Goal: Task Accomplishment & Management: Use online tool/utility

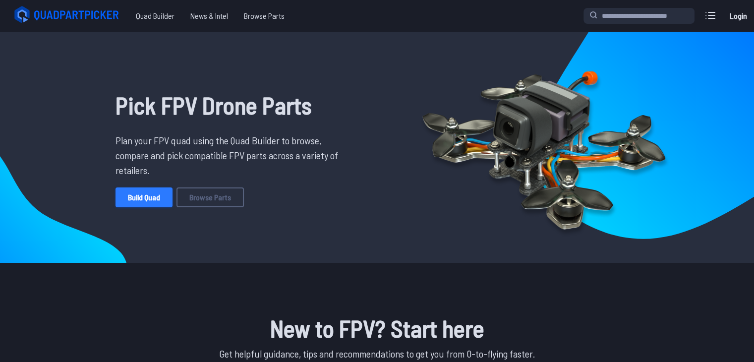
click at [127, 201] on link "Build Quad" at bounding box center [143, 197] width 57 height 20
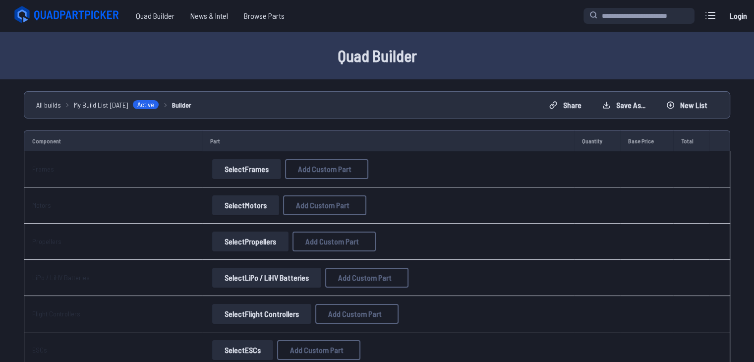
click at [258, 165] on button "Select Frames" at bounding box center [246, 169] width 69 height 20
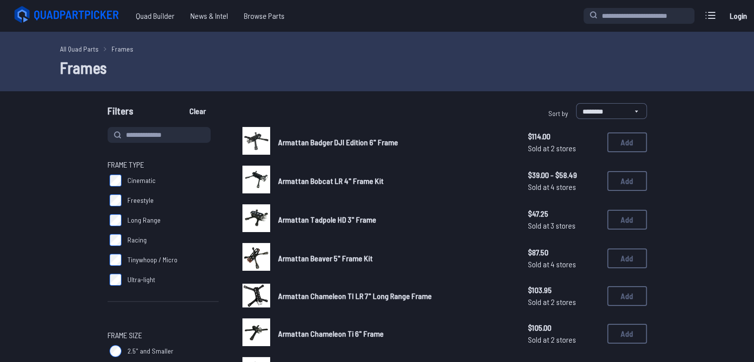
click at [121, 201] on label "Freestyle" at bounding box center [163, 200] width 111 height 20
click at [612, 105] on select "**********" at bounding box center [611, 111] width 71 height 16
select select "*********"
click at [576, 103] on select "**********" at bounding box center [611, 111] width 71 height 16
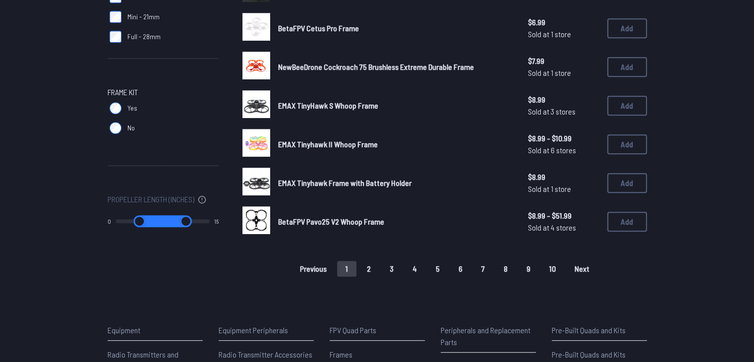
scroll to position [658, 0]
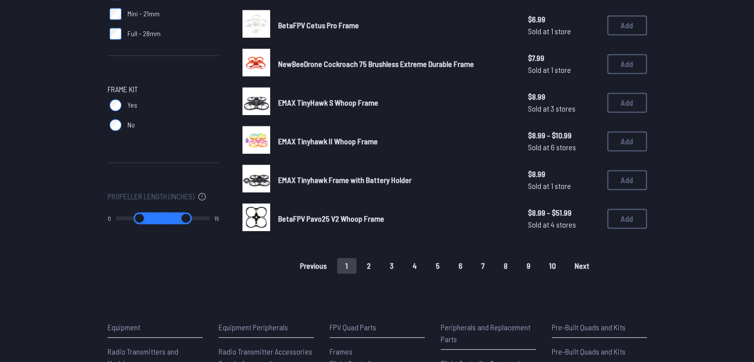
click at [369, 267] on button "2" at bounding box center [368, 266] width 21 height 16
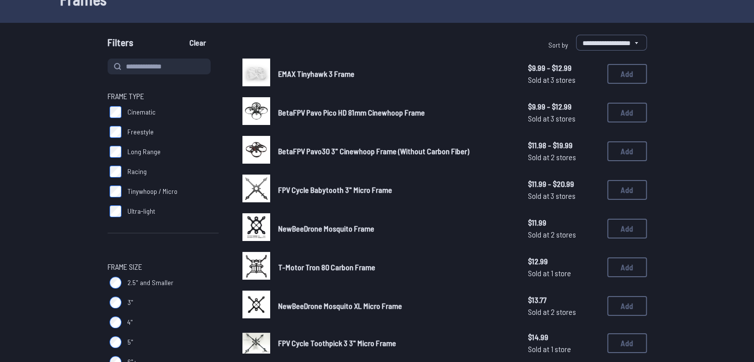
scroll to position [79, 0]
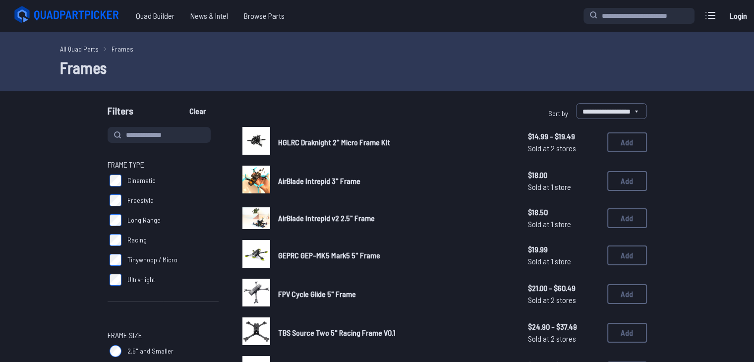
click at [259, 256] on img at bounding box center [256, 254] width 28 height 28
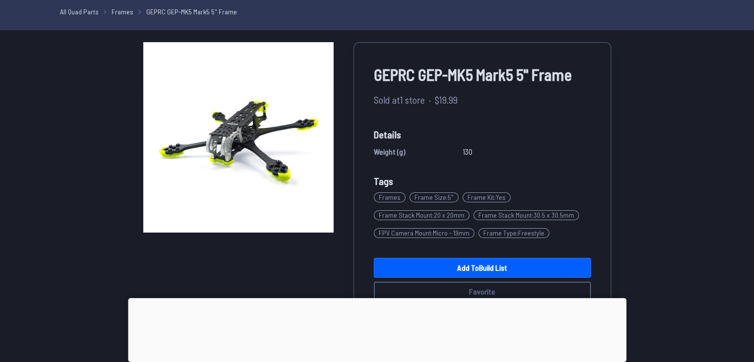
scroll to position [39, 0]
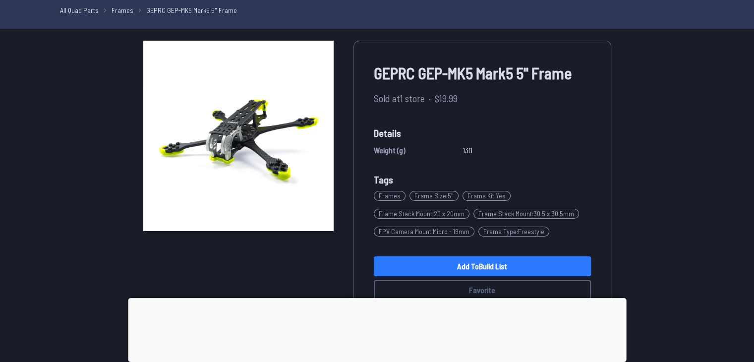
click at [448, 269] on link "Add to Build List" at bounding box center [482, 266] width 217 height 20
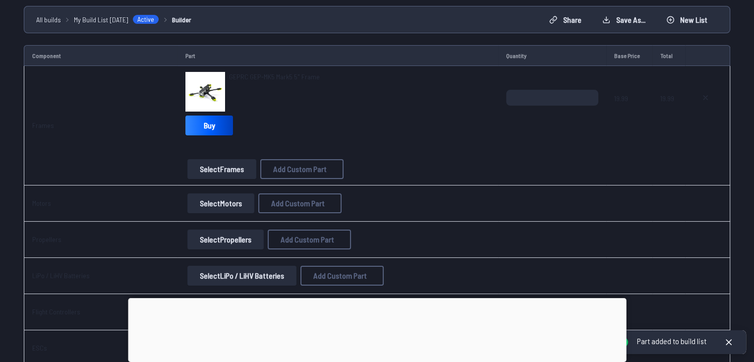
scroll to position [86, 0]
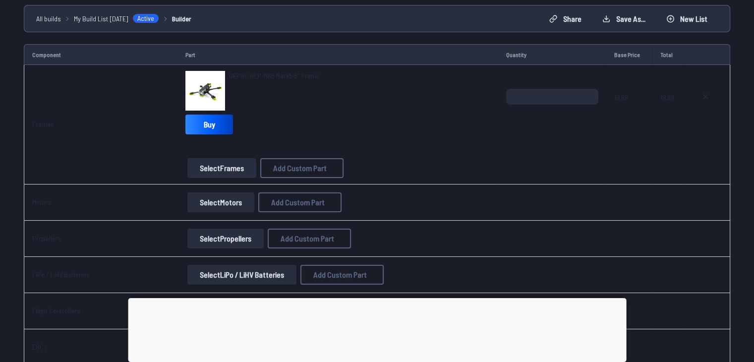
click at [230, 200] on button "Select Motors" at bounding box center [220, 202] width 67 height 20
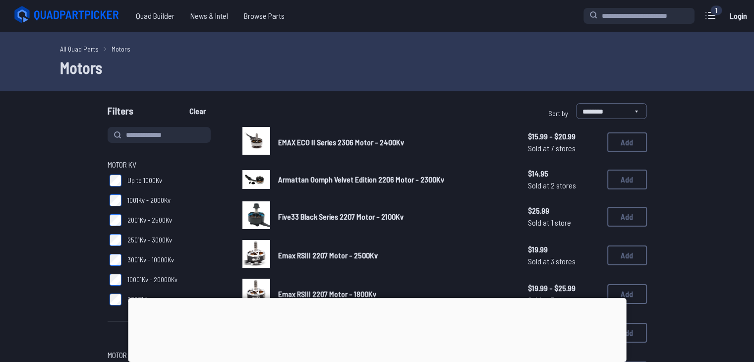
click at [262, 144] on img at bounding box center [256, 141] width 28 height 28
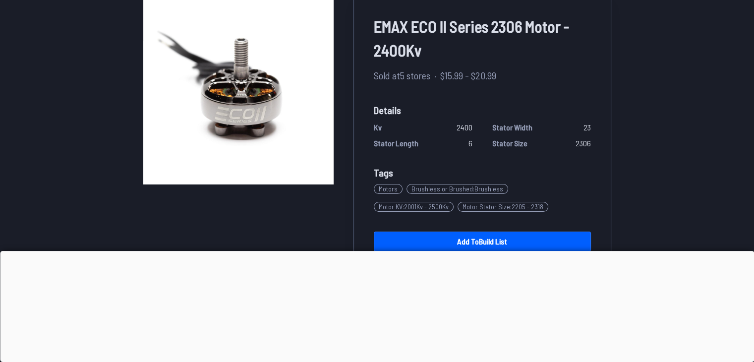
scroll to position [75, 0]
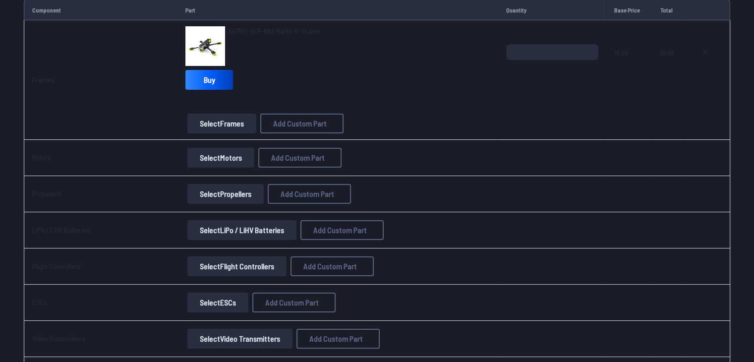
scroll to position [130, 0]
click at [223, 161] on button "Select Motors" at bounding box center [220, 158] width 67 height 20
click at [227, 160] on button "Select Motors" at bounding box center [220, 158] width 67 height 20
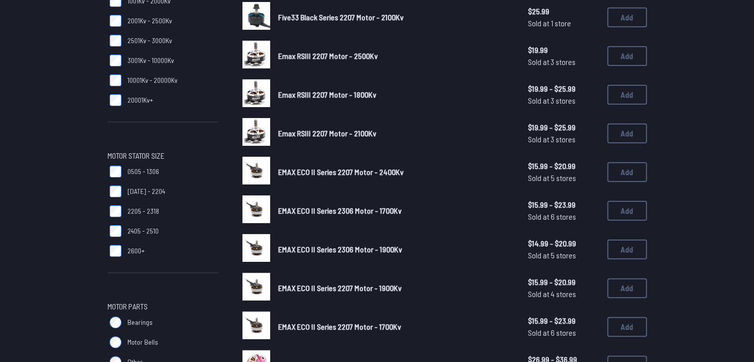
scroll to position [201, 0]
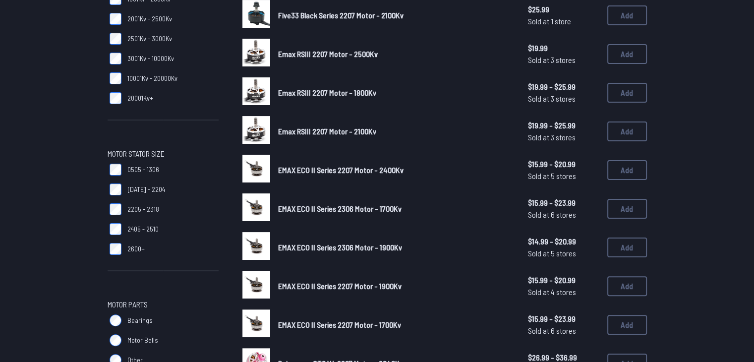
click at [248, 173] on img at bounding box center [256, 169] width 28 height 28
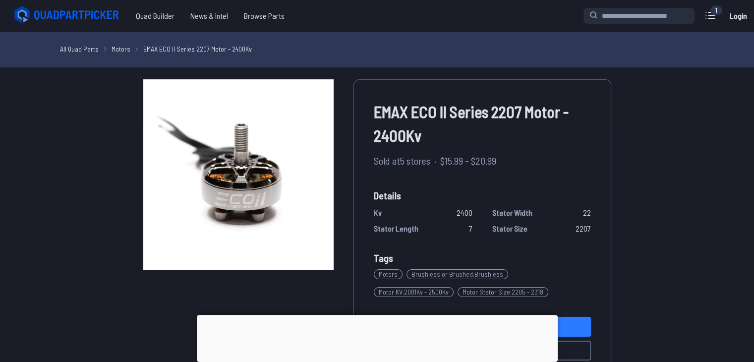
click at [579, 325] on link "Add to Build List" at bounding box center [482, 327] width 217 height 20
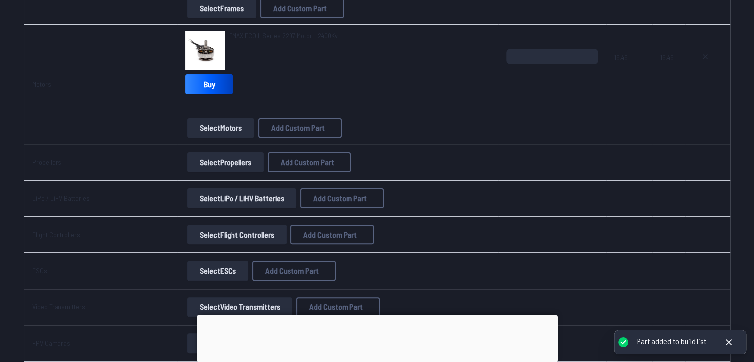
scroll to position [247, 0]
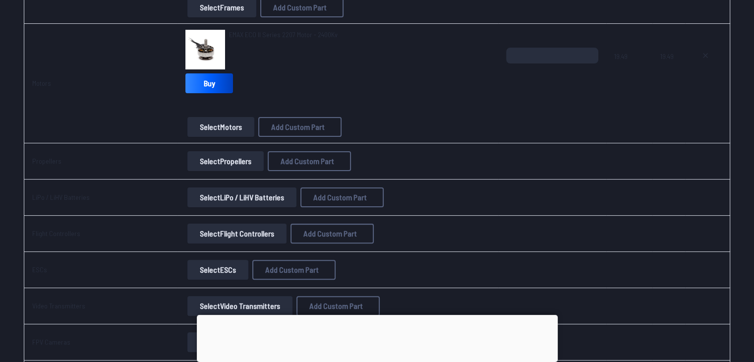
click at [219, 158] on button "Select Propellers" at bounding box center [225, 161] width 76 height 20
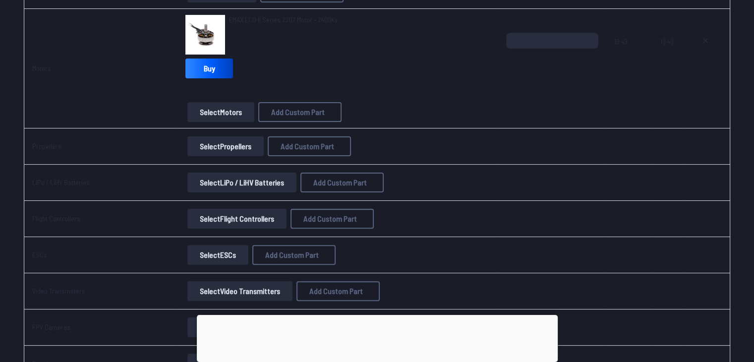
scroll to position [262, 0]
click at [194, 146] on button "Select Propellers" at bounding box center [225, 146] width 76 height 20
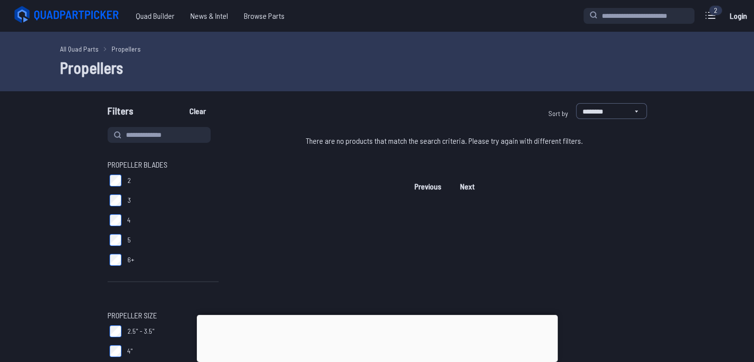
click at [121, 240] on label "5" at bounding box center [163, 240] width 111 height 20
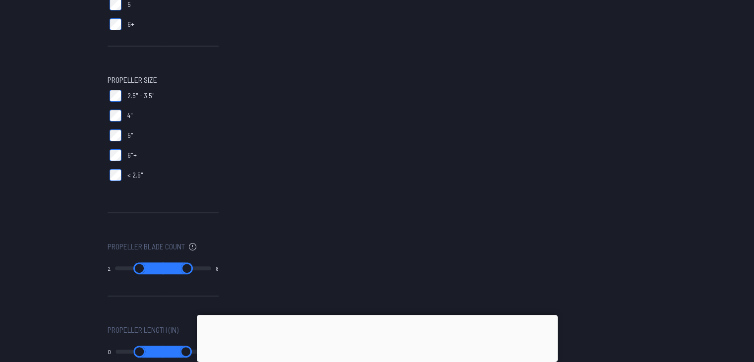
scroll to position [239, 0]
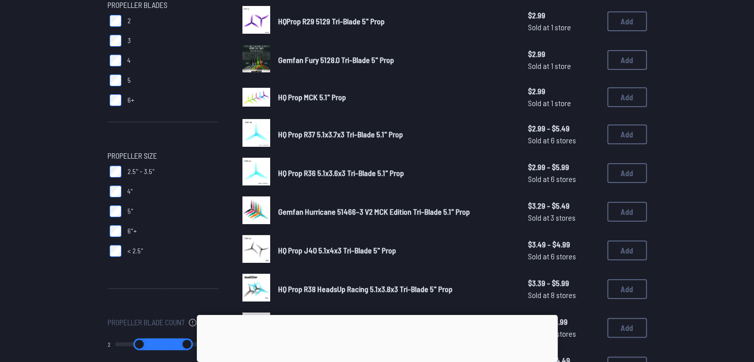
scroll to position [155, 0]
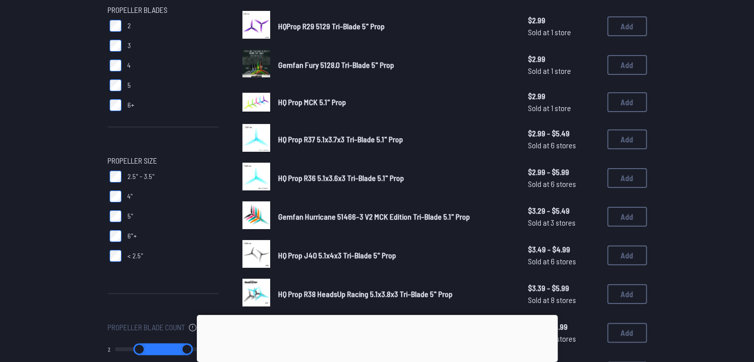
click at [259, 111] on div at bounding box center [256, 102] width 28 height 28
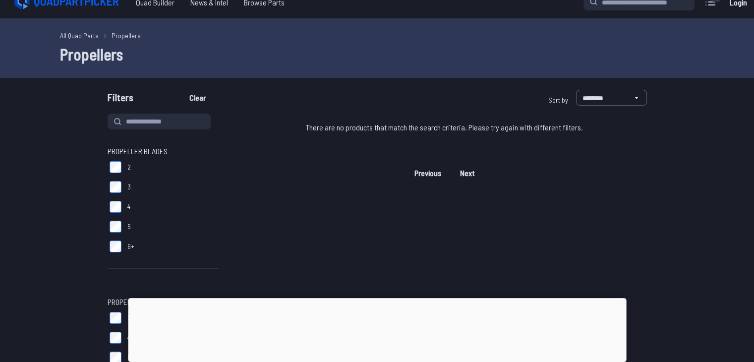
scroll to position [9, 0]
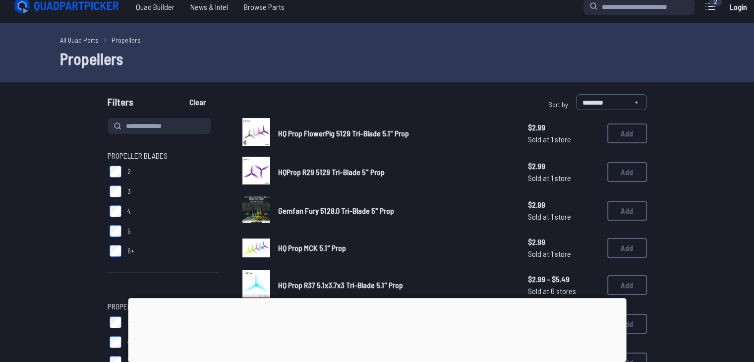
click at [263, 209] on img at bounding box center [256, 209] width 28 height 28
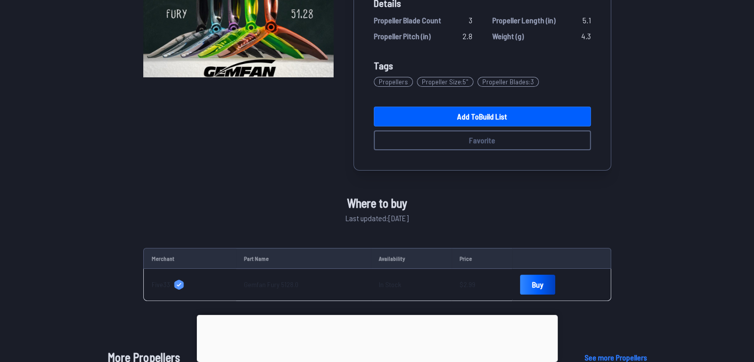
scroll to position [198, 0]
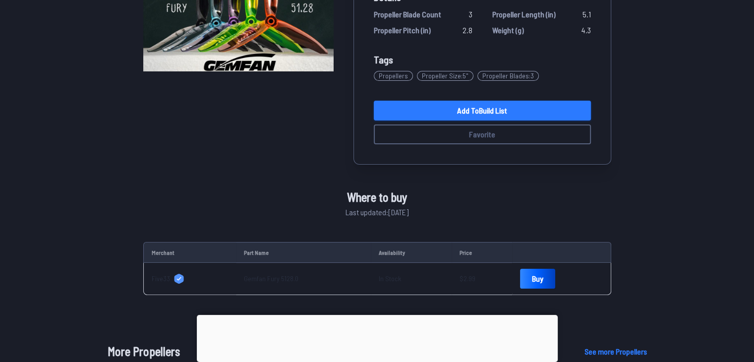
click at [446, 112] on link "Add to Build List" at bounding box center [482, 111] width 217 height 20
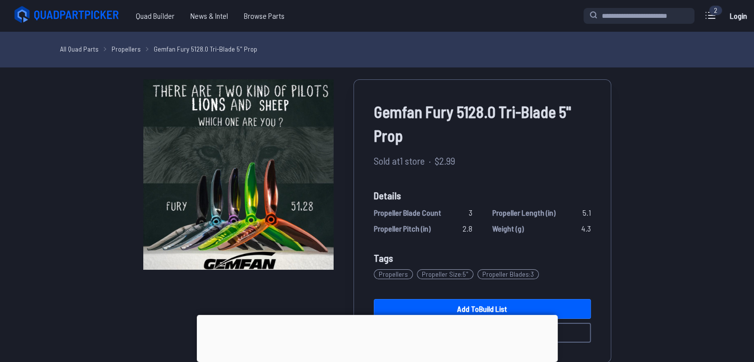
scroll to position [198, 0]
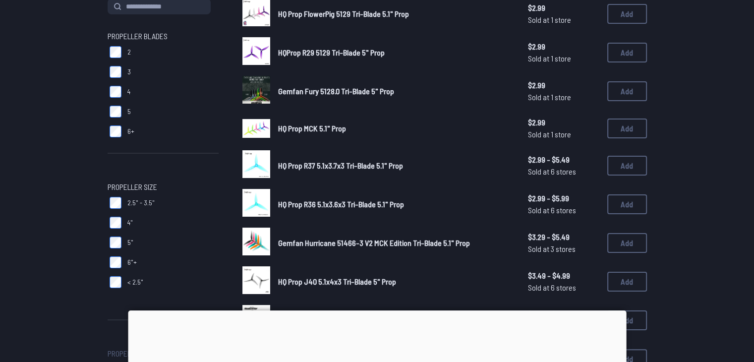
scroll to position [130, 0]
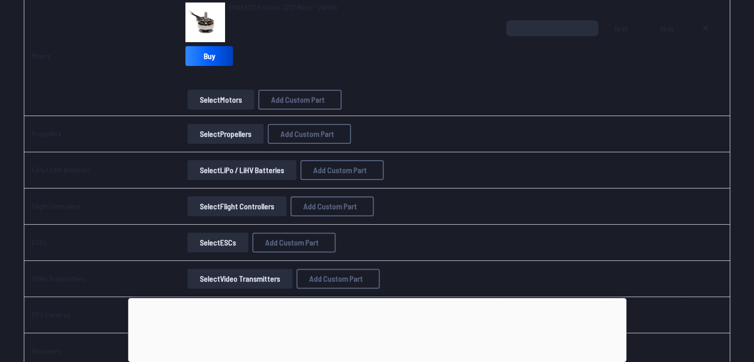
scroll to position [277, 0]
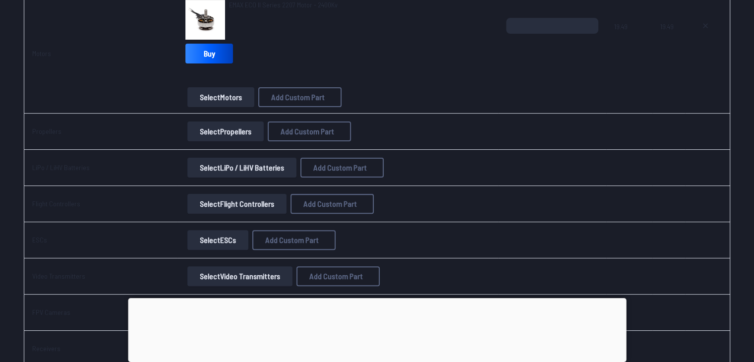
click at [252, 131] on button "Select Propellers" at bounding box center [225, 131] width 76 height 20
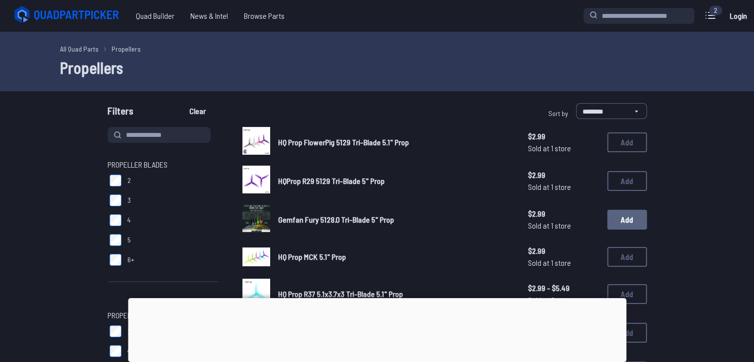
click at [630, 222] on button "Add" at bounding box center [627, 220] width 40 height 20
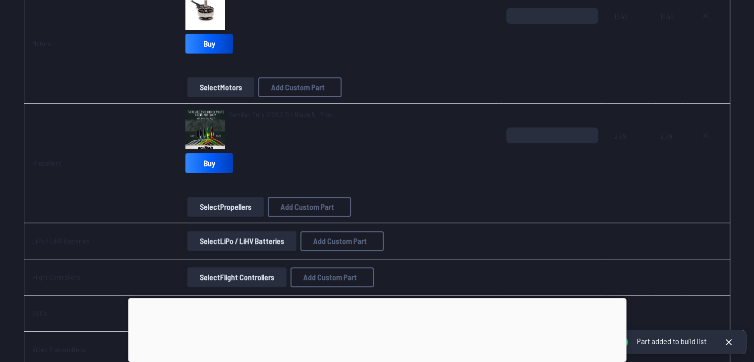
scroll to position [287, 0]
click at [254, 245] on button "Select LiPo / LiHV Batteries" at bounding box center [241, 240] width 109 height 20
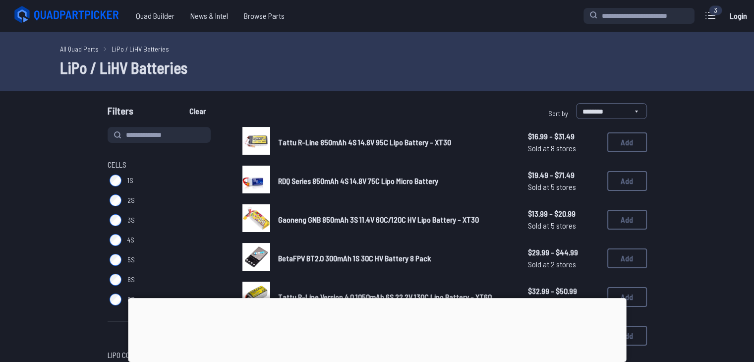
click at [255, 136] on img at bounding box center [256, 141] width 28 height 28
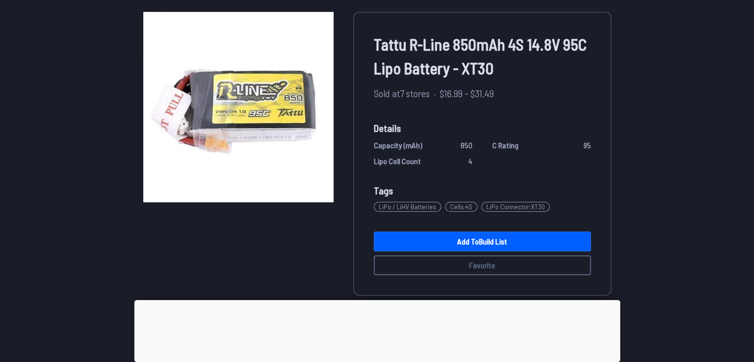
scroll to position [75, 0]
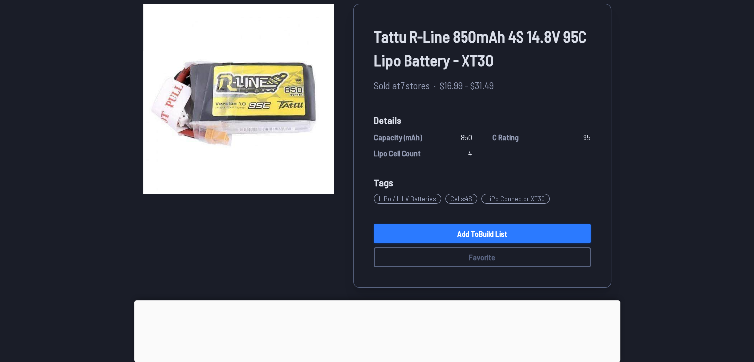
click at [515, 230] on link "Add to Build List" at bounding box center [482, 234] width 217 height 20
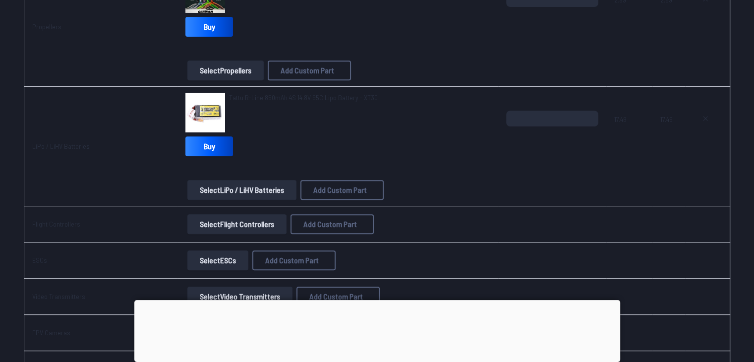
scroll to position [423, 0]
click at [203, 195] on button "Select LiPo / LiHV Batteries" at bounding box center [241, 189] width 109 height 20
click at [197, 189] on button "Select LiPo / LiHV Batteries" at bounding box center [241, 189] width 109 height 20
click at [204, 185] on button "Select LiPo / LiHV Batteries" at bounding box center [241, 189] width 109 height 20
click at [242, 187] on button "Select LiPo / LiHV Batteries" at bounding box center [241, 189] width 109 height 20
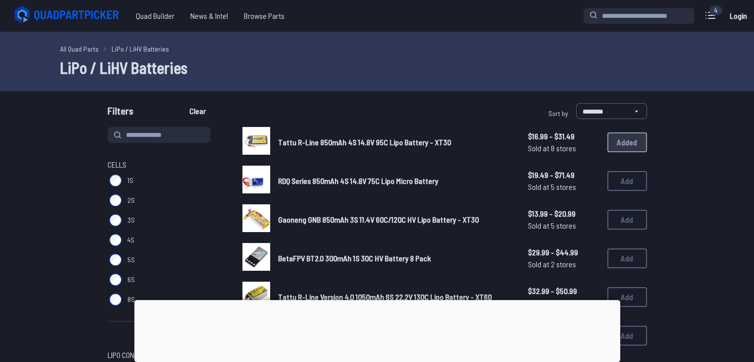
click at [630, 140] on div "Tattu R-Line 850mAh 4S 14.8V 95C Lipo Battery - XT30 $16.99 - $31.49 Sold at 8 …" at bounding box center [444, 142] width 404 height 31
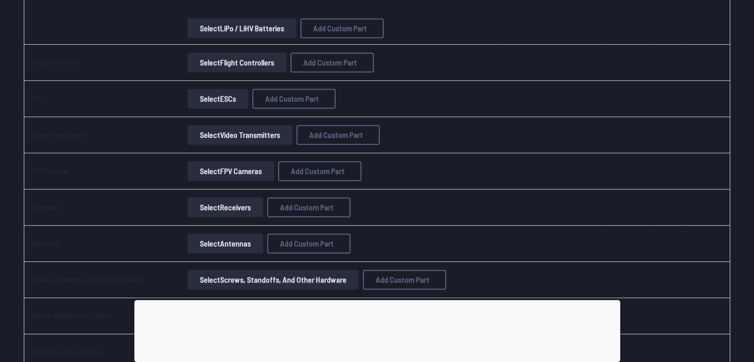
scroll to position [585, 0]
click at [264, 62] on button "Select Flight Controllers" at bounding box center [236, 62] width 99 height 20
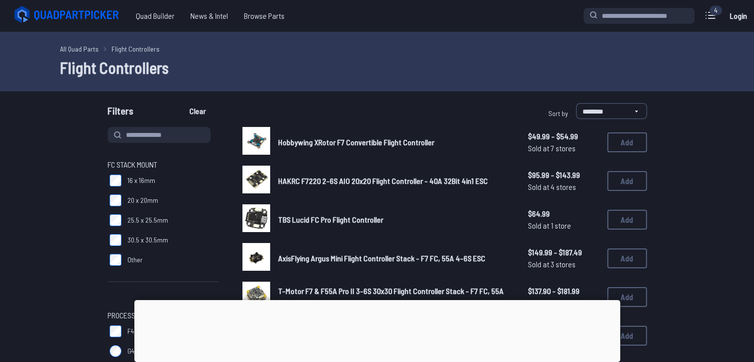
scroll to position [69, 0]
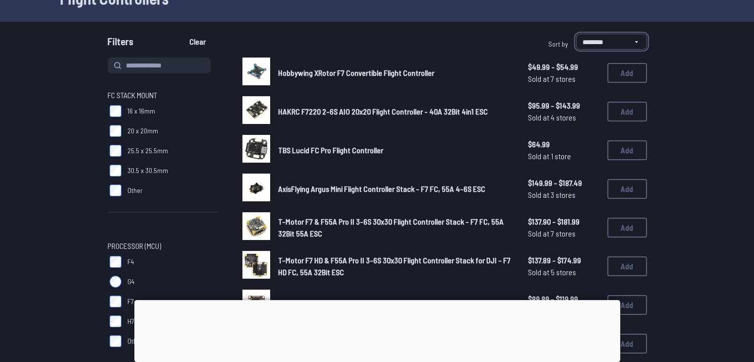
click at [641, 45] on select "**********" at bounding box center [611, 42] width 71 height 16
select select "*********"
click at [576, 34] on select "**********" at bounding box center [611, 42] width 71 height 16
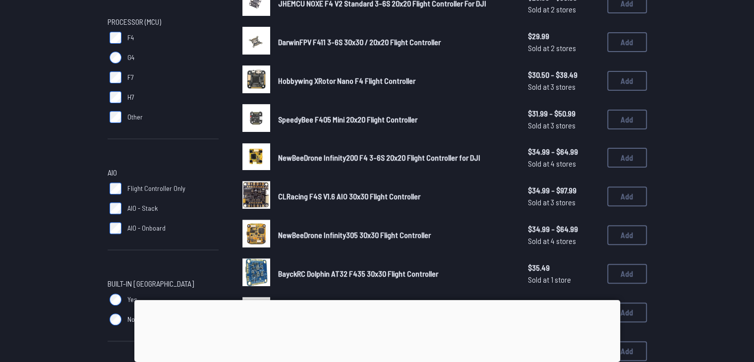
scroll to position [294, 0]
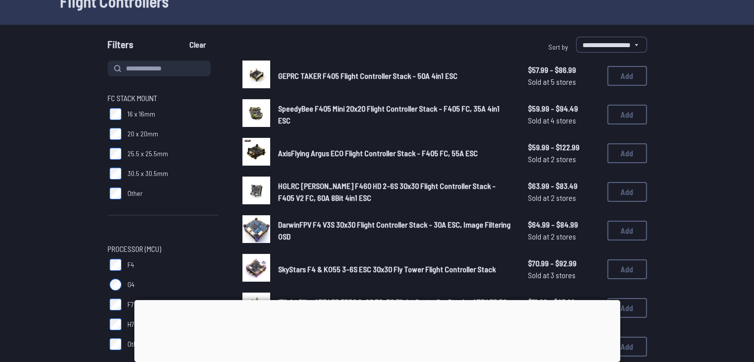
scroll to position [65, 0]
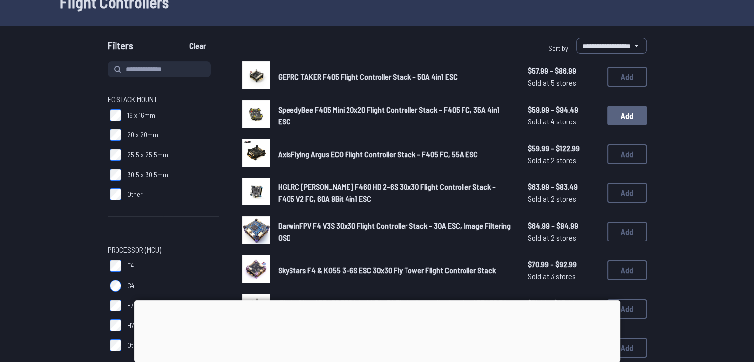
click at [626, 120] on button "Add" at bounding box center [627, 116] width 40 height 20
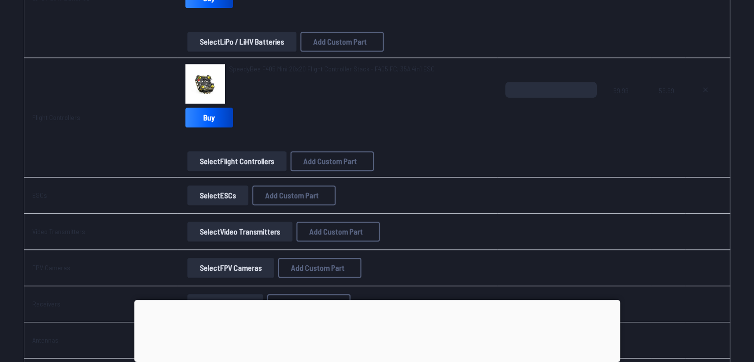
scroll to position [571, 0]
click at [208, 196] on button "Select ESCs" at bounding box center [217, 195] width 61 height 20
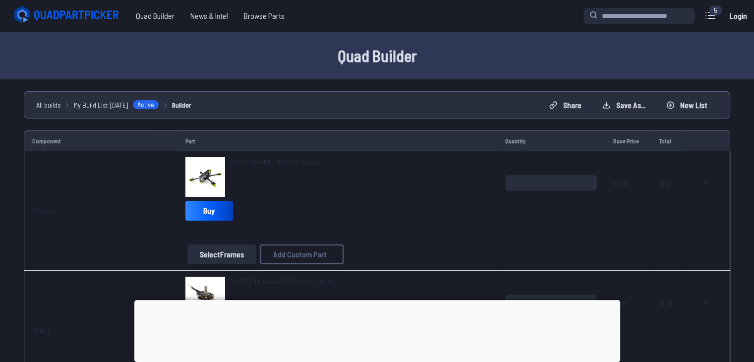
scroll to position [571, 0]
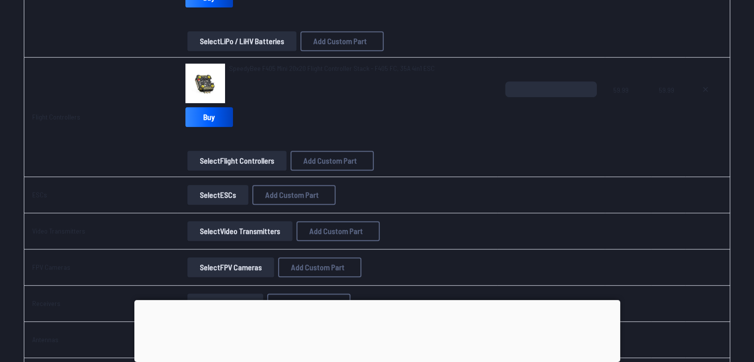
click at [243, 228] on button "Select Video Transmitters" at bounding box center [239, 231] width 105 height 20
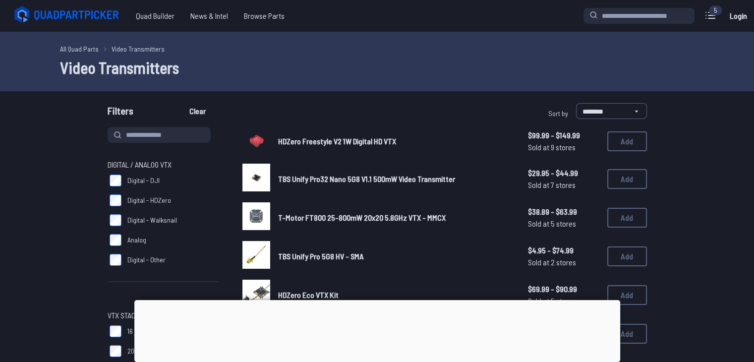
scroll to position [73, 0]
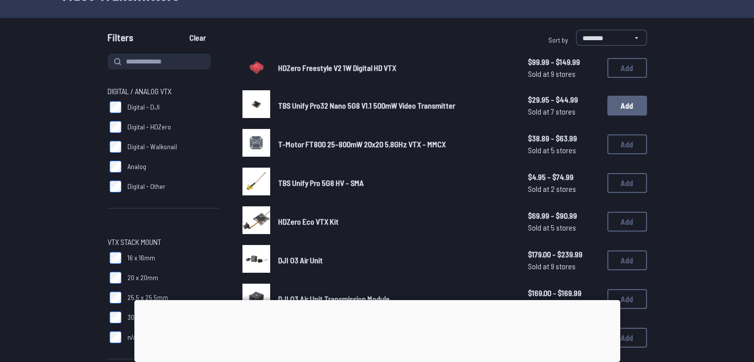
click at [630, 106] on button "Add" at bounding box center [627, 106] width 40 height 20
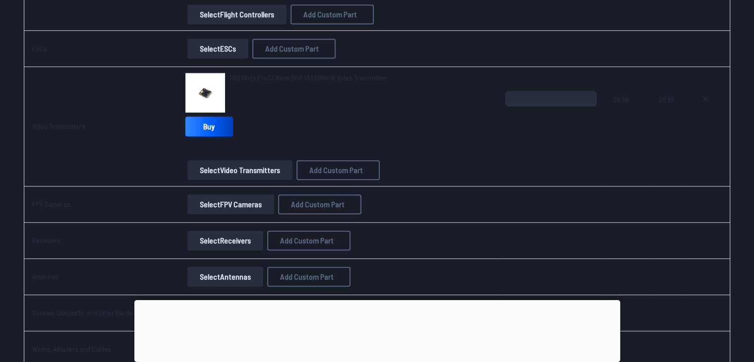
scroll to position [718, 0]
click at [703, 104] on button at bounding box center [705, 99] width 25 height 16
type textarea "**********"
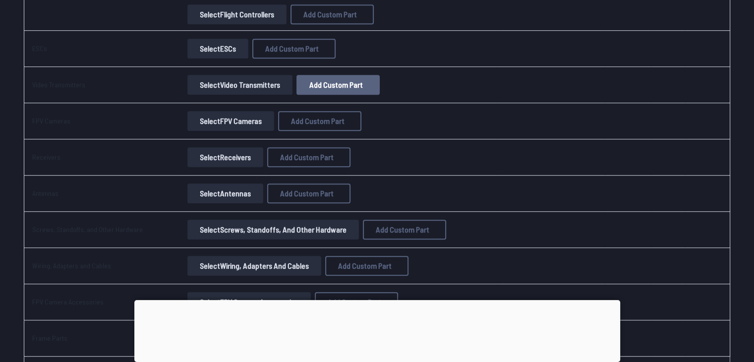
click at [340, 82] on span "Add Custom Part" at bounding box center [336, 85] width 54 height 8
select select "**********"
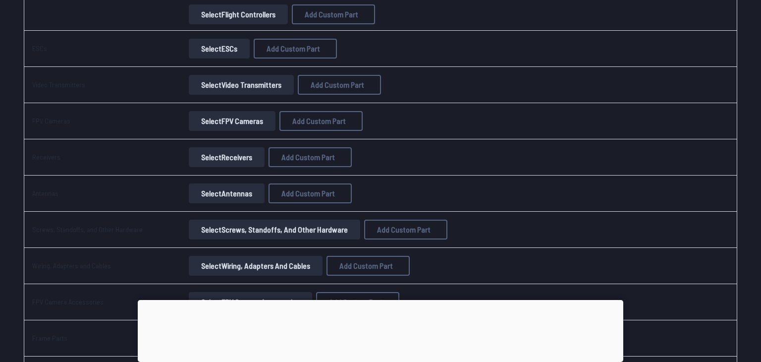
click at [473, 45] on div "Add Custom Part" at bounding box center [381, 50] width 228 height 33
click at [472, 45] on icon at bounding box center [473, 49] width 9 height 9
click at [256, 78] on button "Select Video Transmitters" at bounding box center [239, 85] width 105 height 20
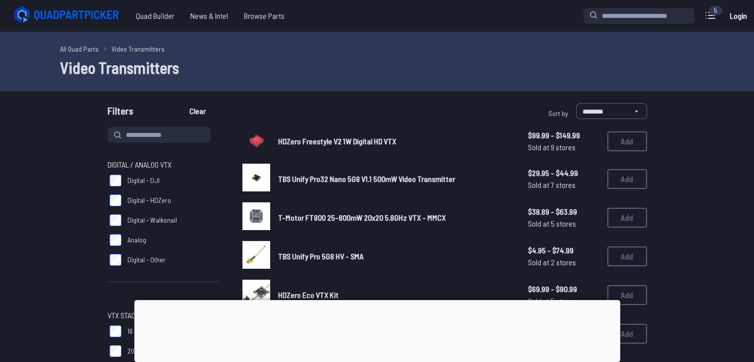
click at [122, 238] on label "Analog" at bounding box center [163, 240] width 111 height 20
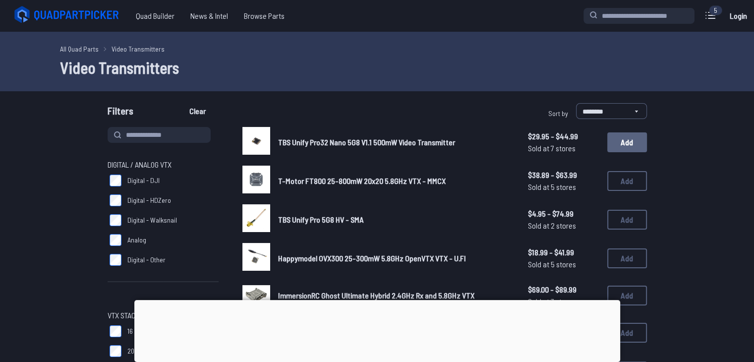
click at [623, 139] on button "Add" at bounding box center [627, 142] width 40 height 20
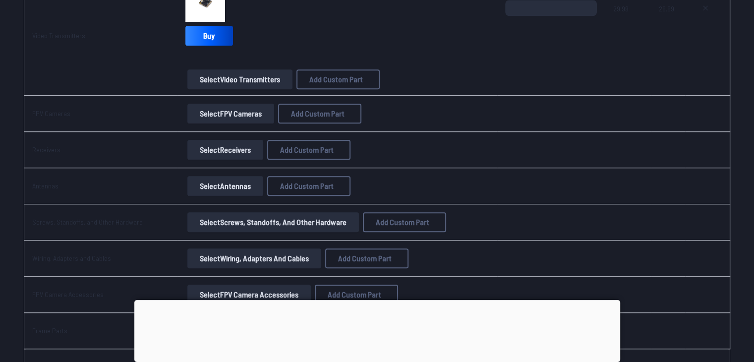
scroll to position [809, 0]
click at [246, 116] on button "Select FPV Cameras" at bounding box center [230, 113] width 87 height 20
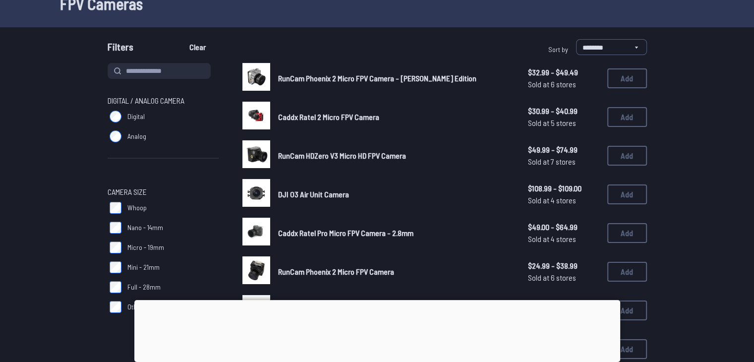
scroll to position [65, 0]
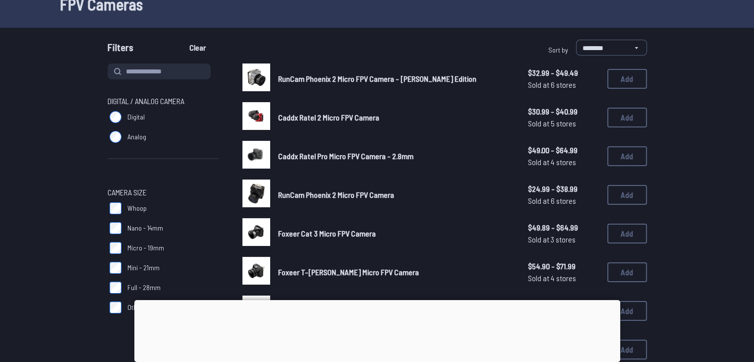
scroll to position [62, 0]
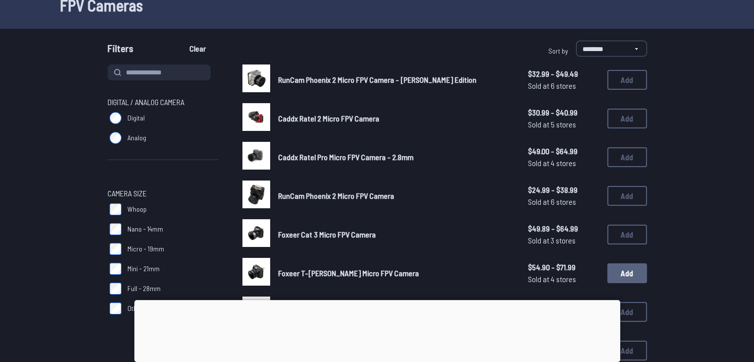
click at [624, 269] on button "Add" at bounding box center [627, 273] width 40 height 20
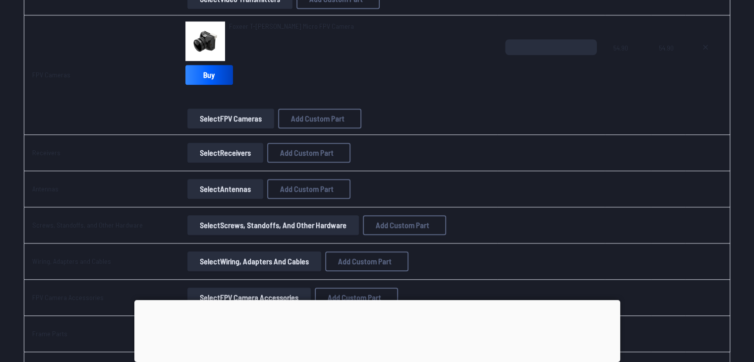
scroll to position [889, 0]
click at [247, 153] on button "Select Receivers" at bounding box center [225, 152] width 76 height 20
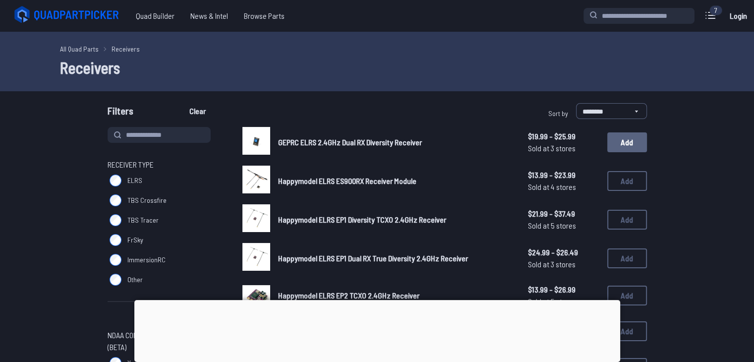
click at [630, 138] on button "Add" at bounding box center [627, 142] width 40 height 20
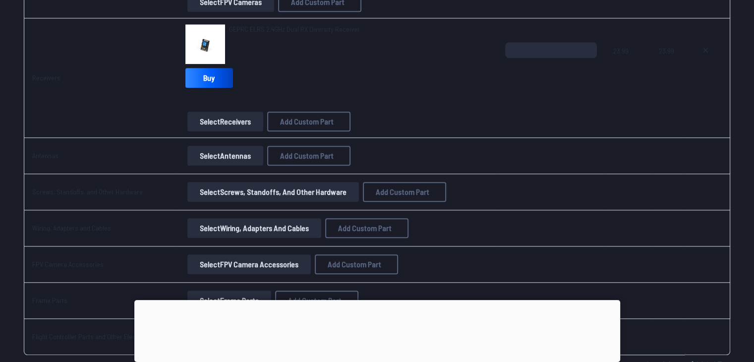
scroll to position [1007, 0]
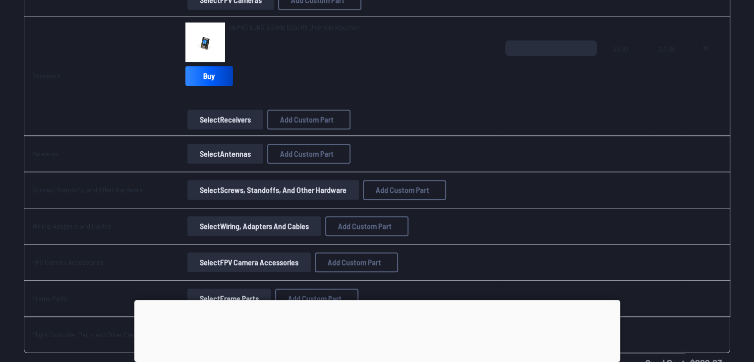
click at [236, 152] on button "Select Antennas" at bounding box center [225, 154] width 76 height 20
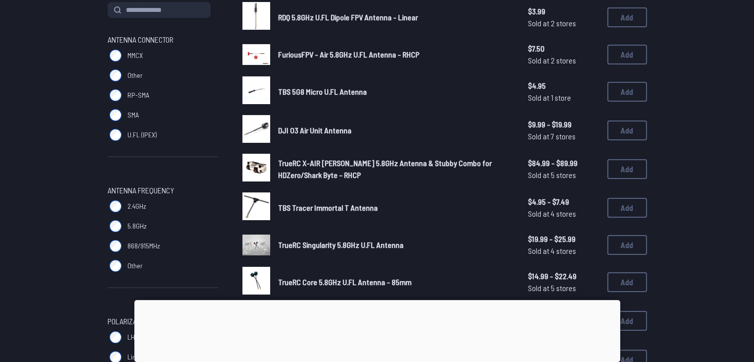
scroll to position [124, 0]
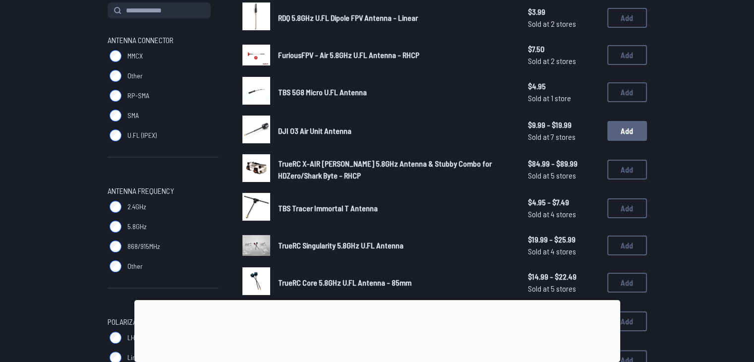
click at [616, 133] on button "Add" at bounding box center [627, 131] width 40 height 20
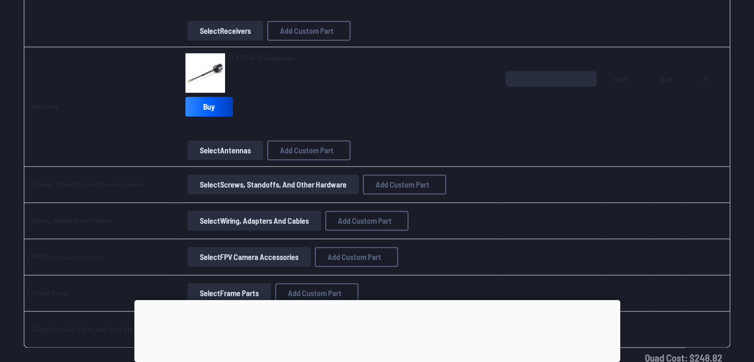
scroll to position [1097, 0]
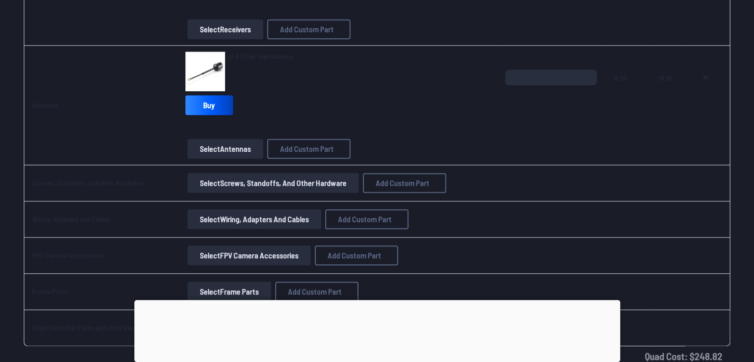
click at [270, 190] on button "Select Screws, Standoffs, and Other Hardware" at bounding box center [272, 183] width 171 height 20
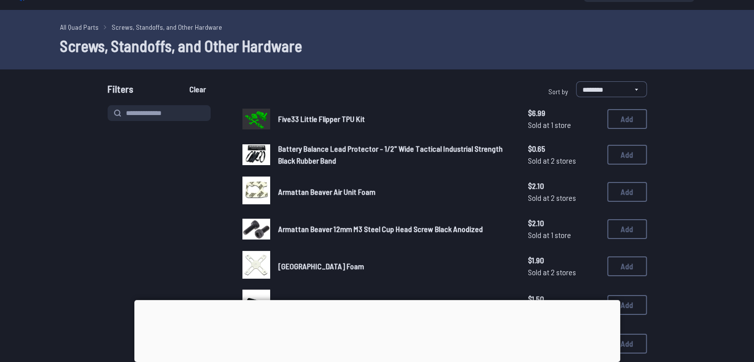
scroll to position [30, 0]
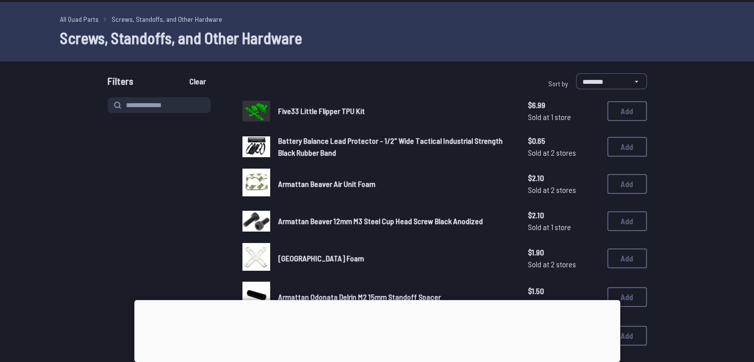
click at [531, 110] on span "$6.99" at bounding box center [563, 105] width 71 height 12
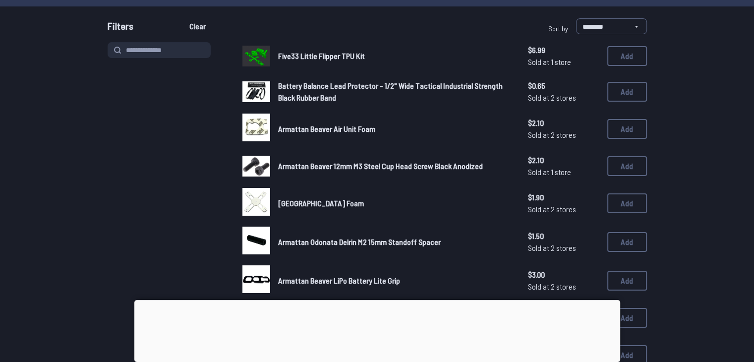
scroll to position [0, 0]
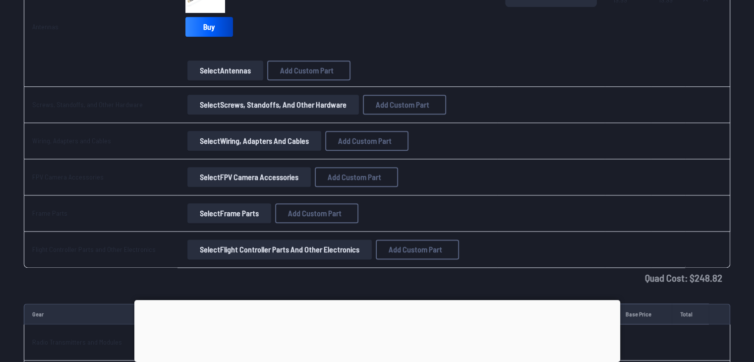
scroll to position [1175, 0]
click at [244, 144] on button "Select Wiring, Adapters and Cables" at bounding box center [254, 141] width 134 height 20
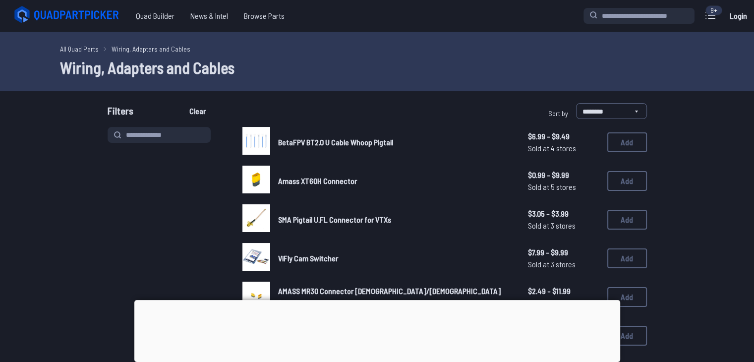
scroll to position [132, 0]
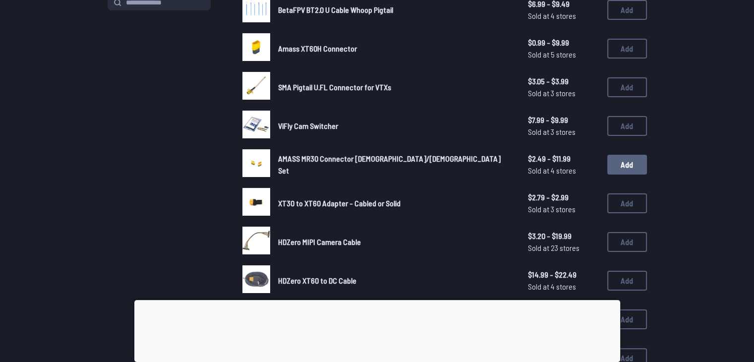
click at [622, 167] on button "Add" at bounding box center [627, 165] width 40 height 20
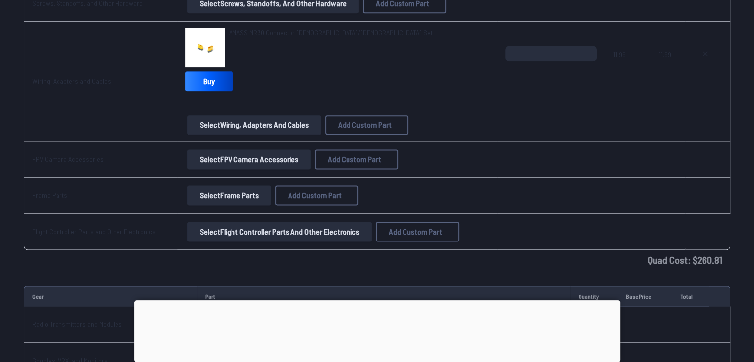
scroll to position [1276, 0]
click at [279, 162] on button "Select FPV Camera Accessories" at bounding box center [248, 160] width 123 height 20
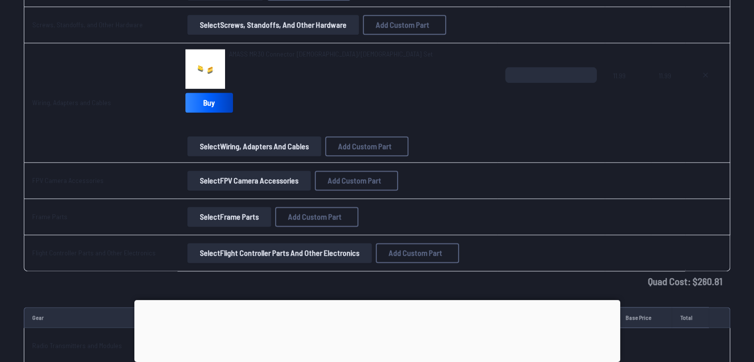
scroll to position [1252, 0]
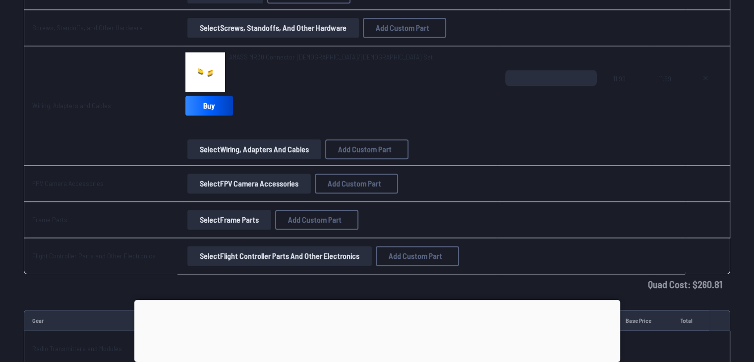
click at [290, 258] on button "Select Flight Controller Parts and Other Electronics" at bounding box center [279, 256] width 184 height 20
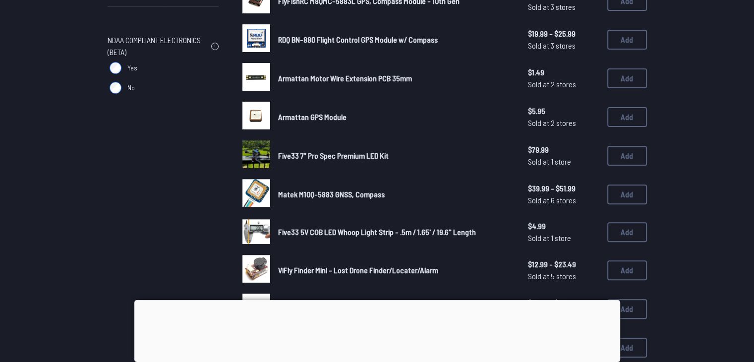
scroll to position [337, 0]
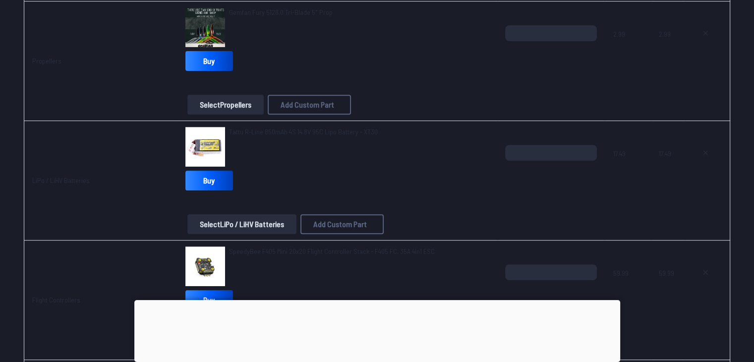
scroll to position [389, 0]
click at [523, 156] on input "*" at bounding box center [551, 153] width 92 height 16
type input "*"
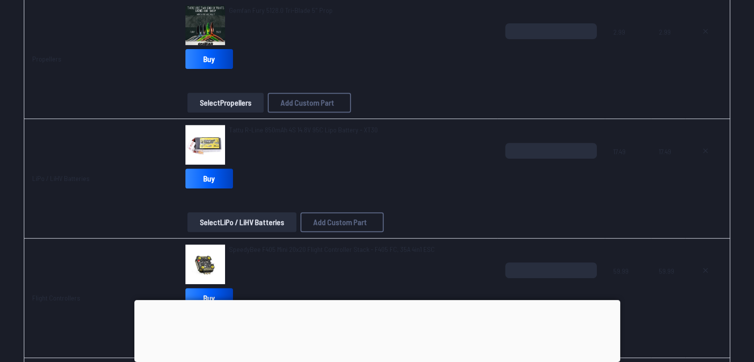
click at [455, 166] on div "Tattu R-Line 850mAh 4S 14.8V 95C Lipo Battery - XT30 Buy" at bounding box center [337, 158] width 304 height 67
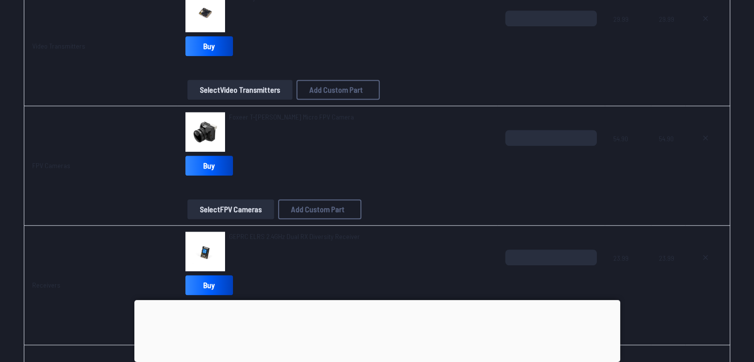
type textarea "**********"
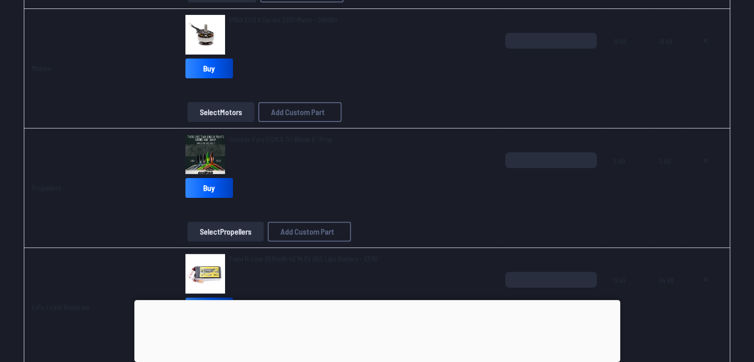
scroll to position [0, 0]
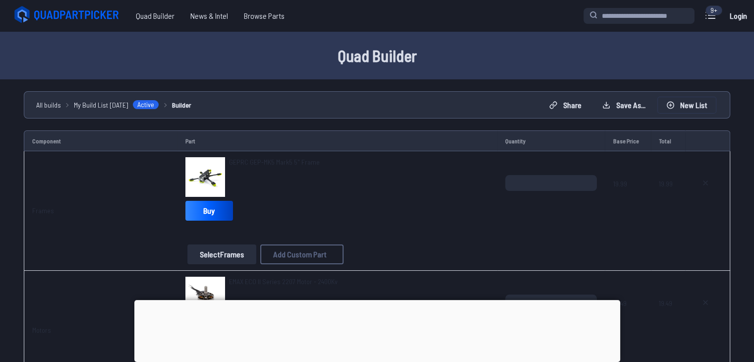
click at [676, 103] on button "New List" at bounding box center [687, 105] width 58 height 16
click at [455, 230] on button "Start new build" at bounding box center [457, 223] width 58 height 14
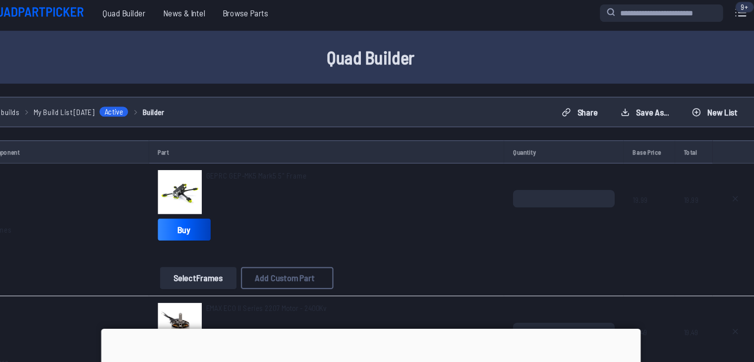
click at [372, 245] on div "Select Frames Add Custom Part Add Custom Part Part name* Brand / Manufacturer P…" at bounding box center [337, 254] width 304 height 20
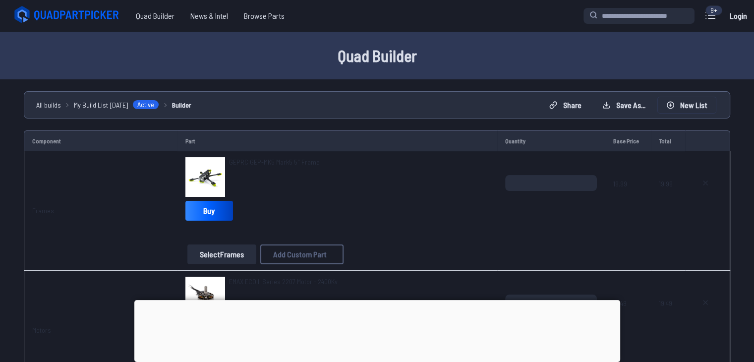
click at [668, 110] on button "New List" at bounding box center [687, 105] width 58 height 16
click at [444, 230] on button "Start new build" at bounding box center [457, 223] width 58 height 14
click at [616, 98] on button "Save as..." at bounding box center [624, 105] width 60 height 16
click at [478, 142] on icon at bounding box center [473, 146] width 9 height 9
click at [698, 100] on button "New List" at bounding box center [687, 105] width 58 height 16
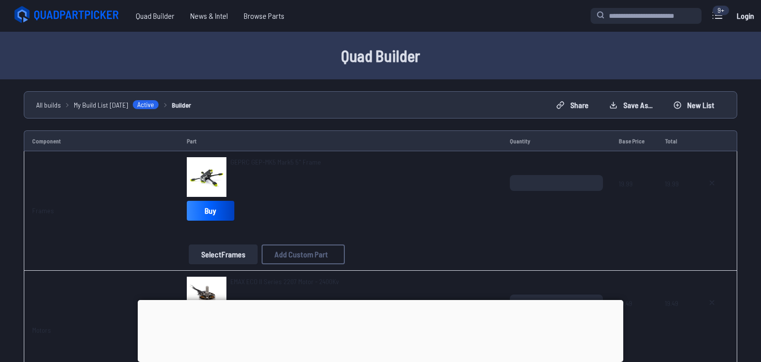
click at [482, 224] on button "Start new build" at bounding box center [457, 223] width 58 height 14
click at [687, 348] on td at bounding box center [707, 330] width 45 height 119
